Goal: Check status: Check status

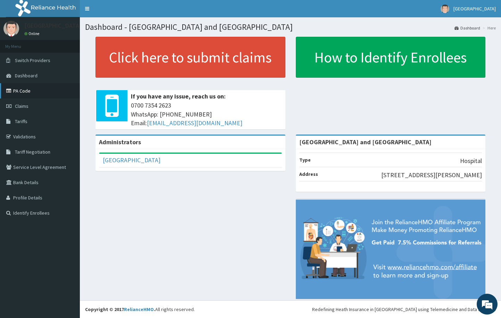
click at [26, 89] on link "PA Code" at bounding box center [40, 90] width 80 height 15
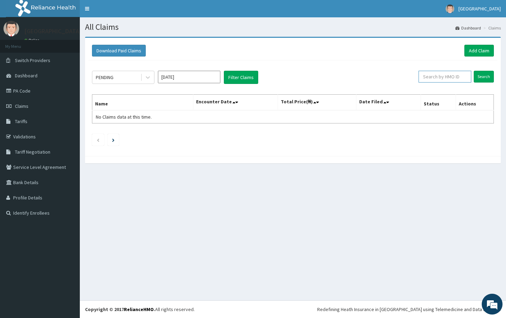
click at [449, 78] on input "text" at bounding box center [445, 77] width 53 height 12
paste input "FGW/10017/A"
type input "FGW/10017/A"
click at [480, 77] on input "Search" at bounding box center [484, 77] width 20 height 12
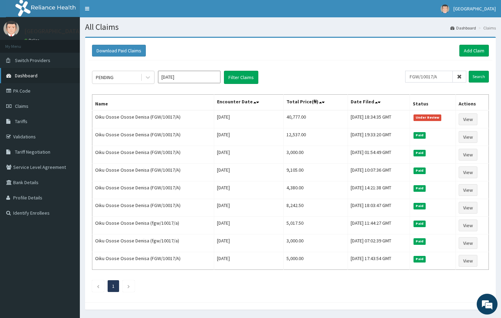
click at [40, 77] on link "Dashboard" at bounding box center [40, 75] width 80 height 15
